Goal: Task Accomplishment & Management: Use online tool/utility

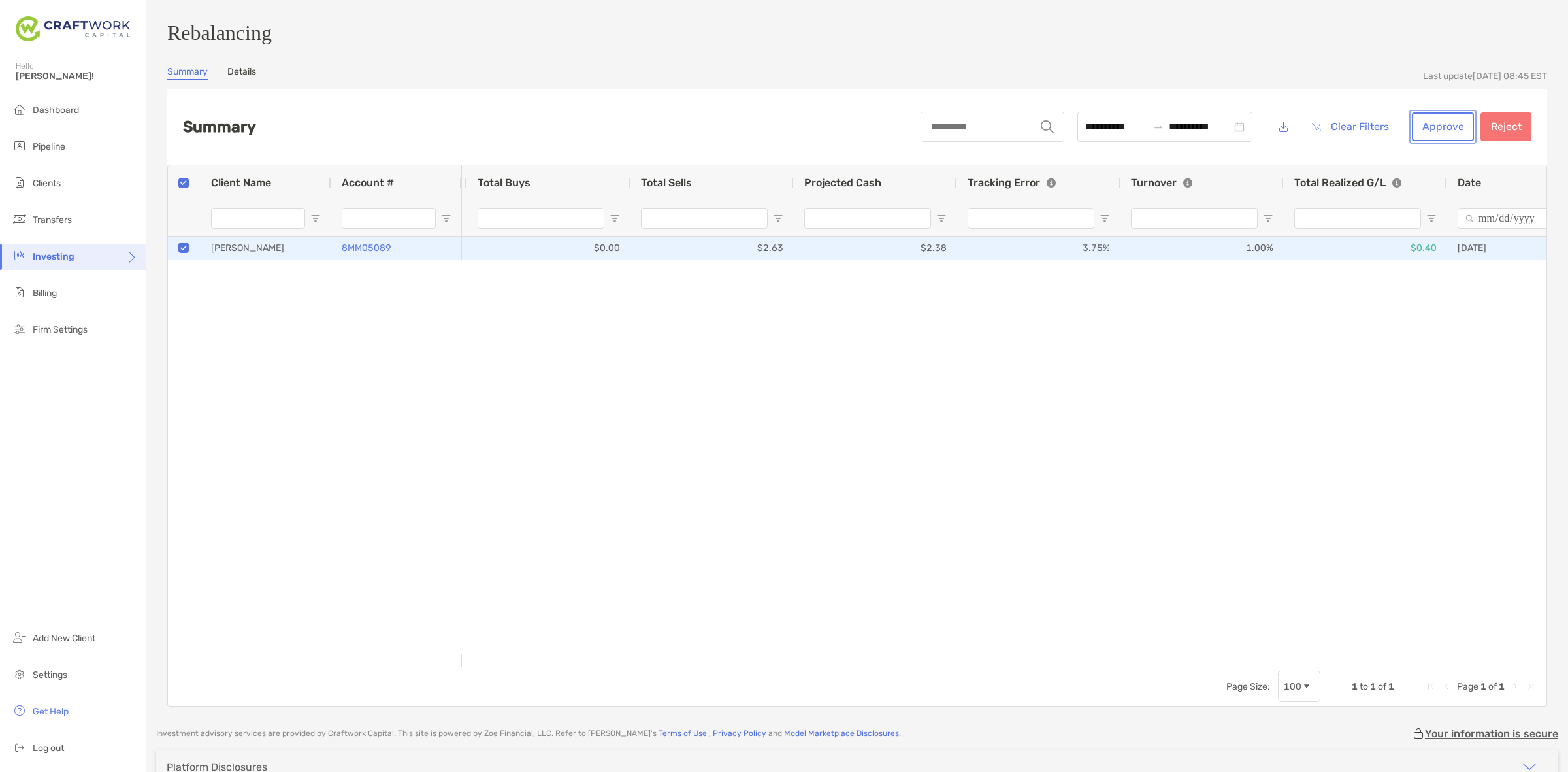
click at [1442, 121] on button "Approve" at bounding box center [1443, 127] width 62 height 29
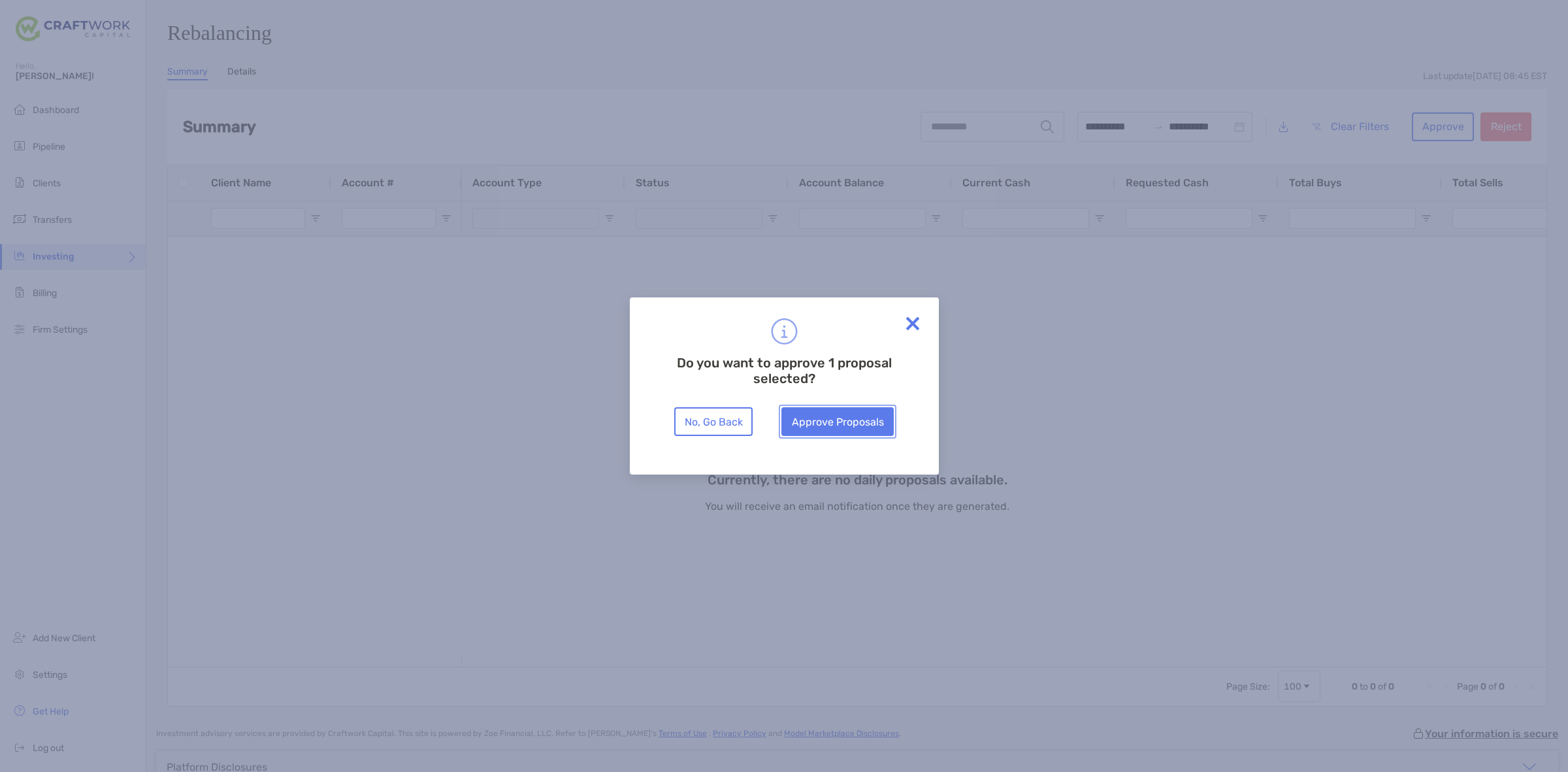
click at [801, 424] on button "Approve Proposals" at bounding box center [838, 421] width 112 height 29
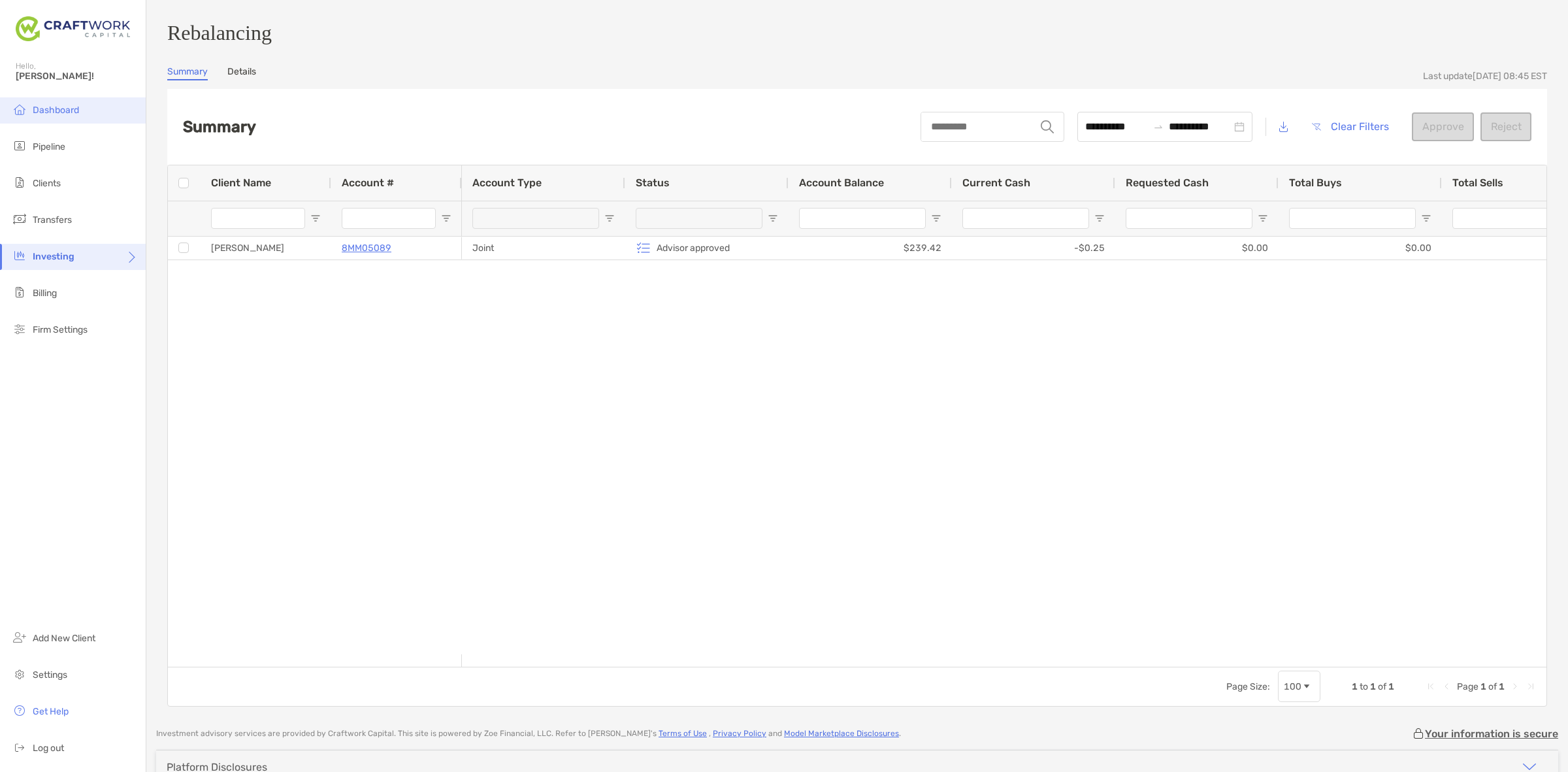
click at [92, 112] on li "Dashboard" at bounding box center [73, 111] width 145 height 27
